Goal: Find specific page/section: Find specific page/section

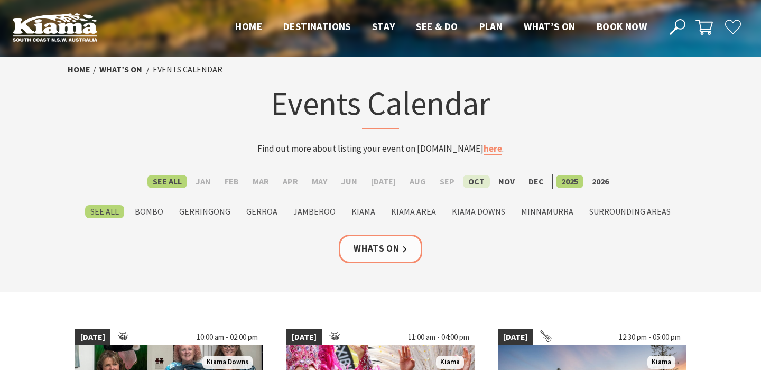
click at [469, 179] on label "Oct" at bounding box center [476, 181] width 27 height 13
click at [0, 0] on input "Oct" at bounding box center [0, 0] width 0 height 0
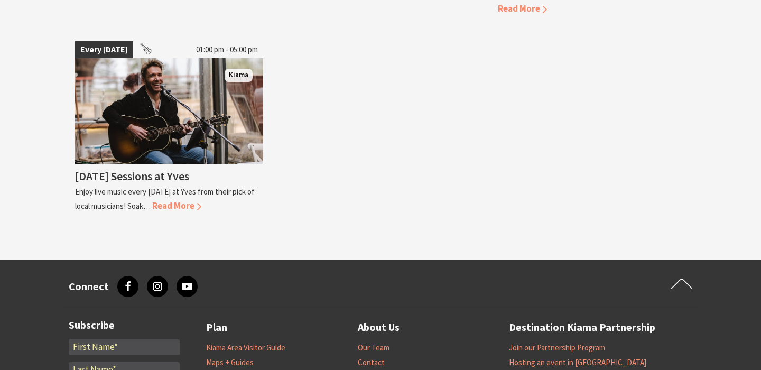
scroll to position [1731, 0]
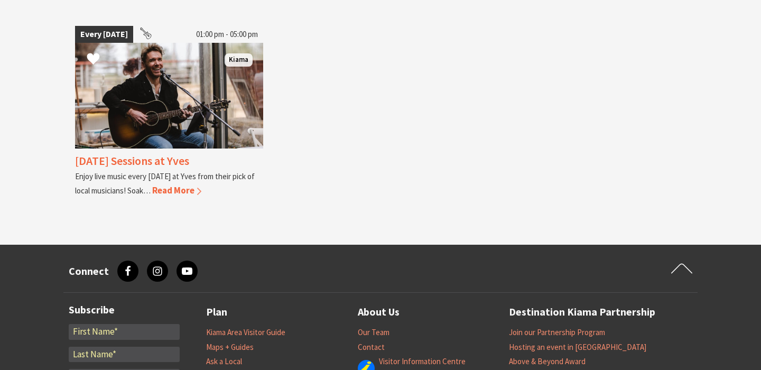
click at [143, 107] on img at bounding box center [169, 96] width 188 height 106
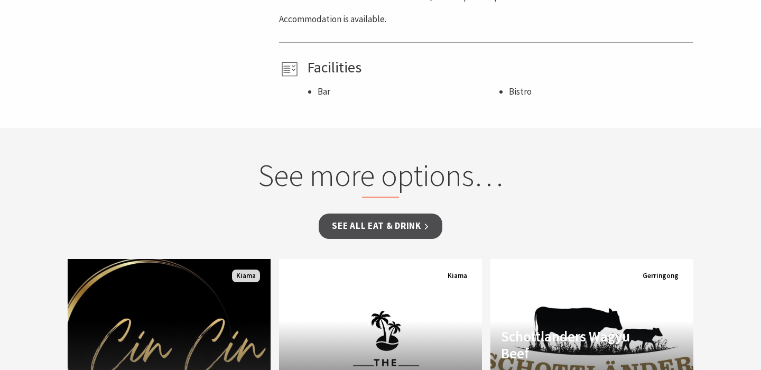
scroll to position [553, 0]
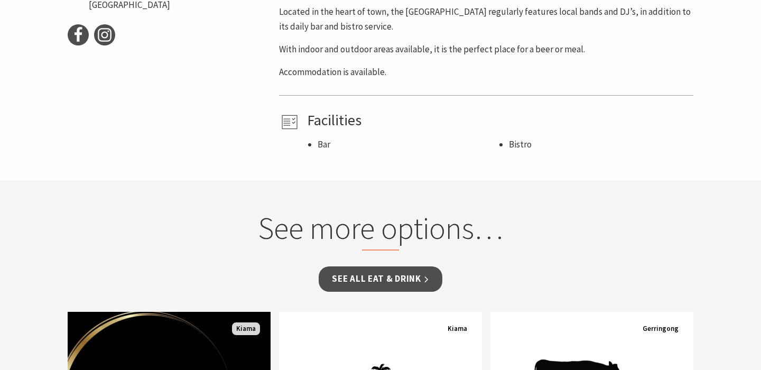
click at [522, 147] on li "Bistro" at bounding box center [599, 144] width 181 height 14
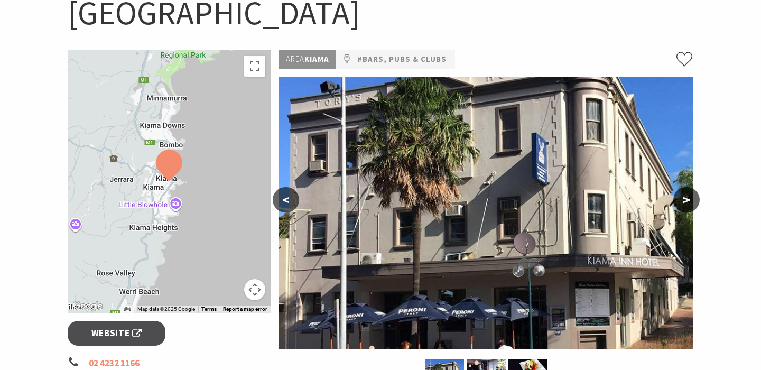
scroll to position [110, 0]
